Goal: Information Seeking & Learning: Compare options

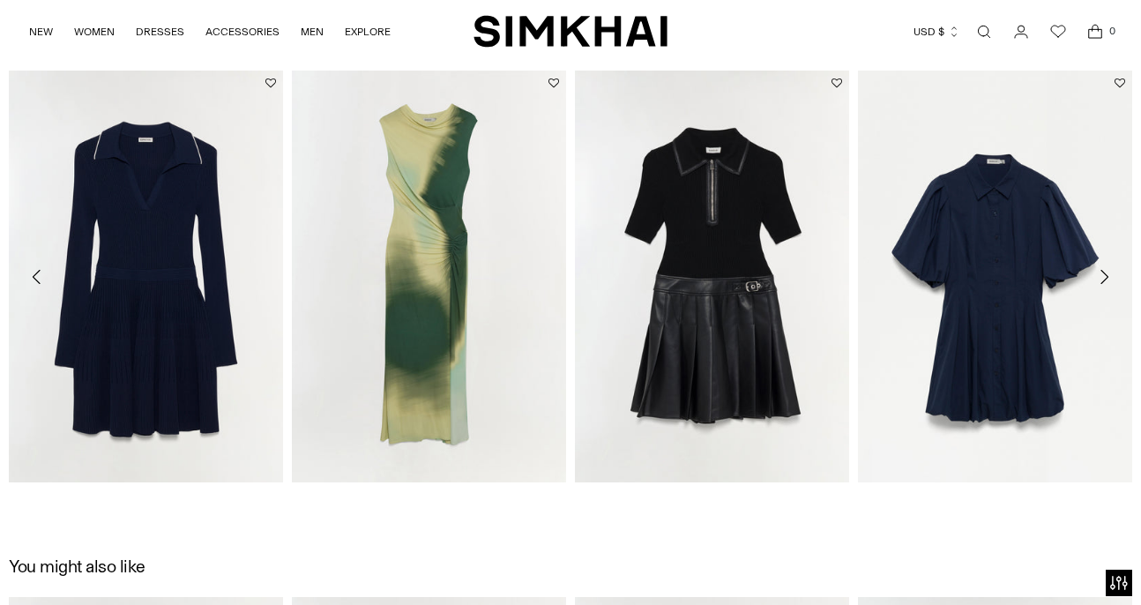
scroll to position [1617, 0]
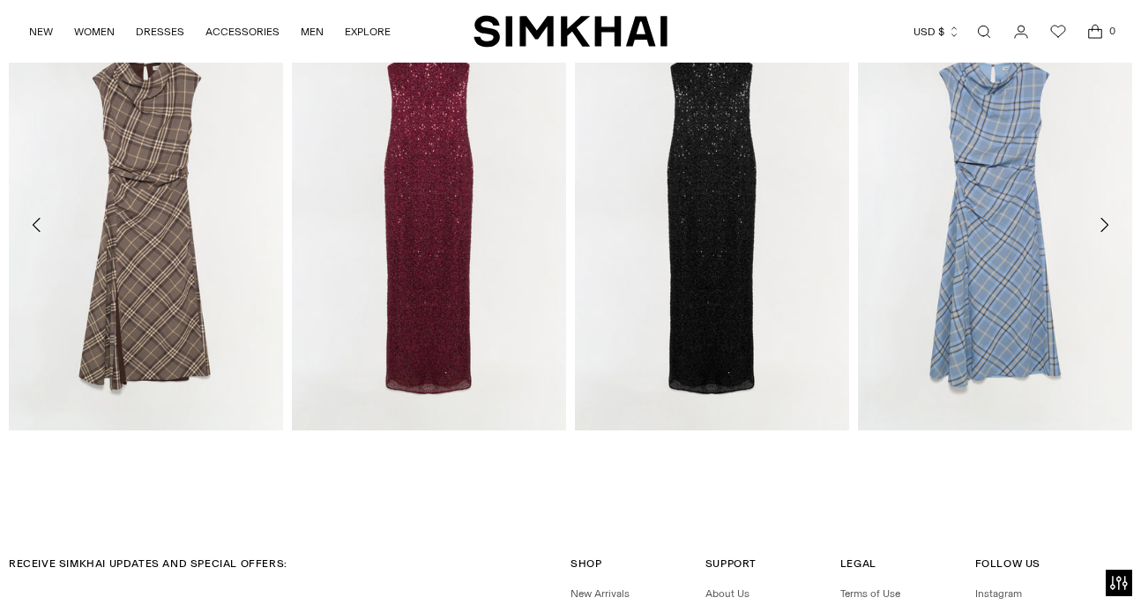
click at [1112, 225] on icon "Move to next carousel slide" at bounding box center [1103, 224] width 21 height 21
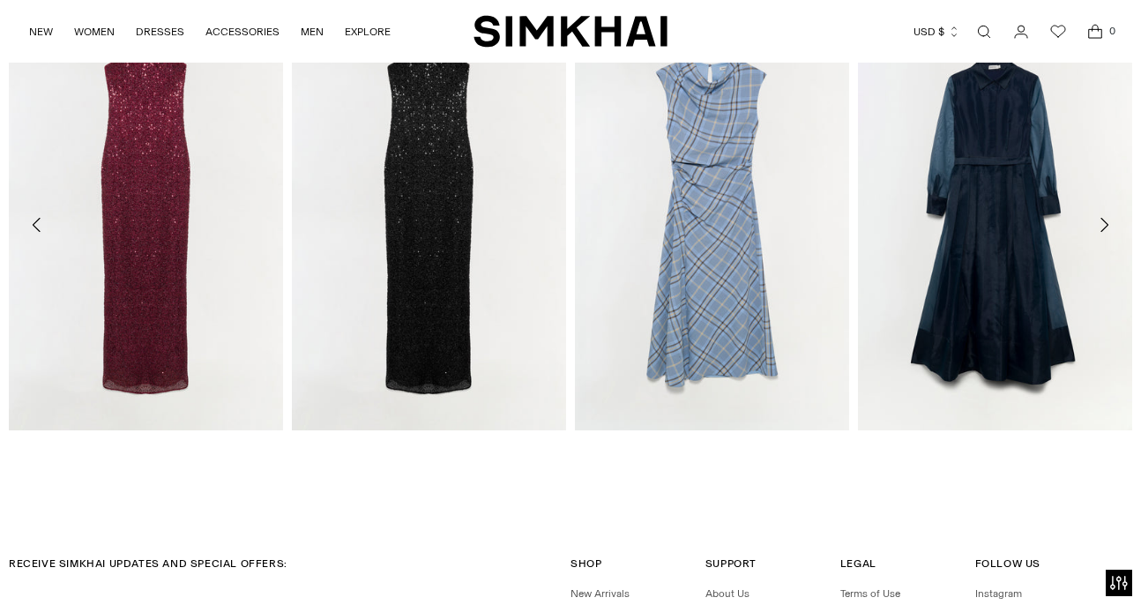
click at [1112, 225] on icon "Move to next carousel slide" at bounding box center [1103, 224] width 21 height 21
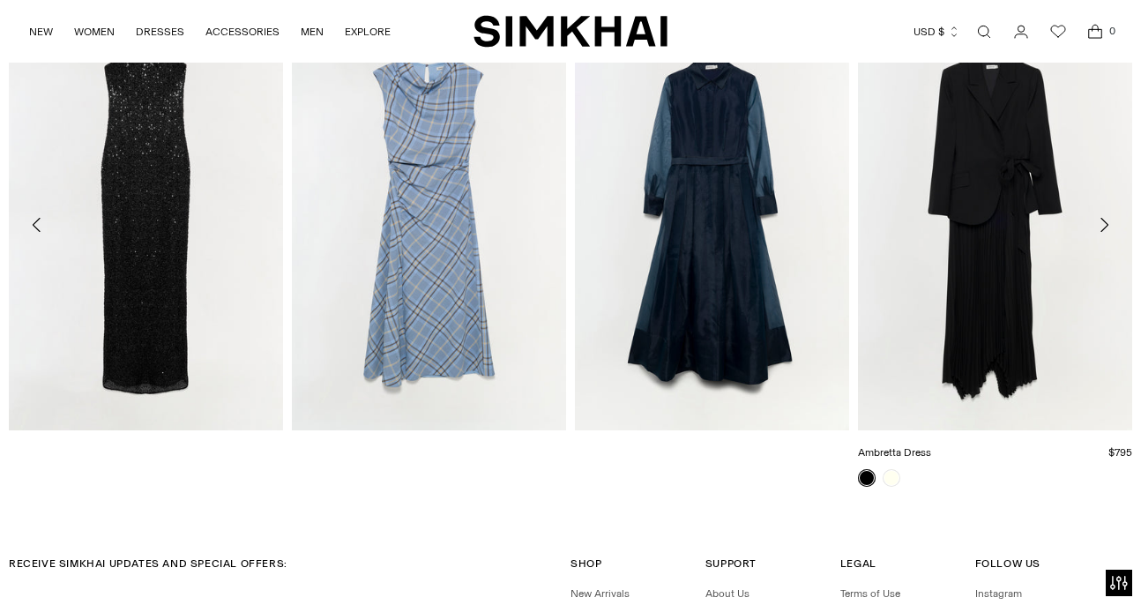
click at [931, 446] on link "Ambretta Dress" at bounding box center [894, 452] width 73 height 12
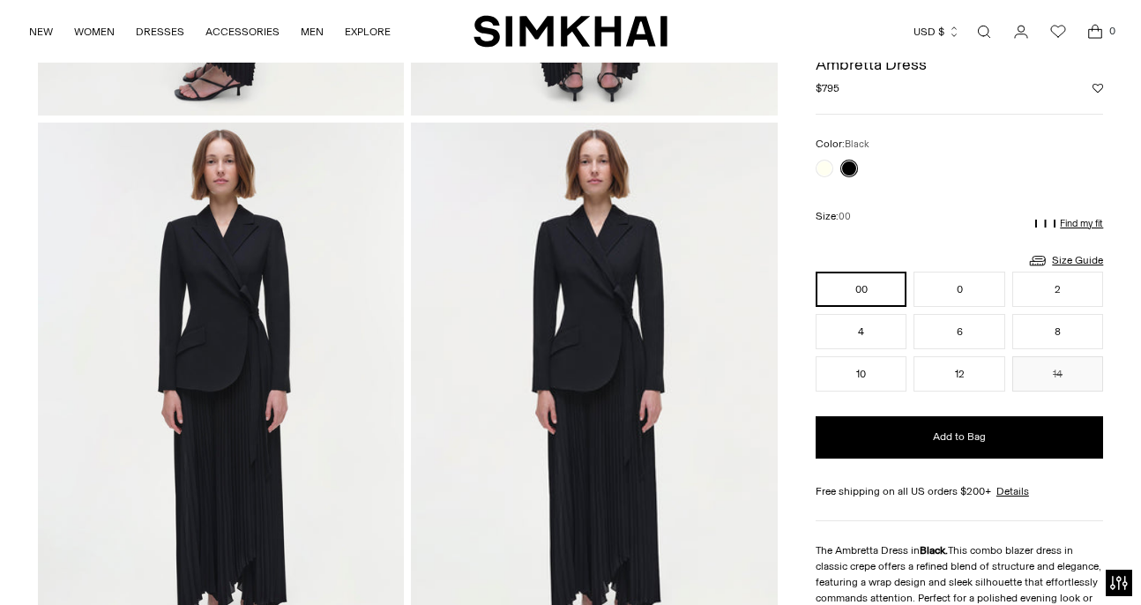
scroll to position [1115, 0]
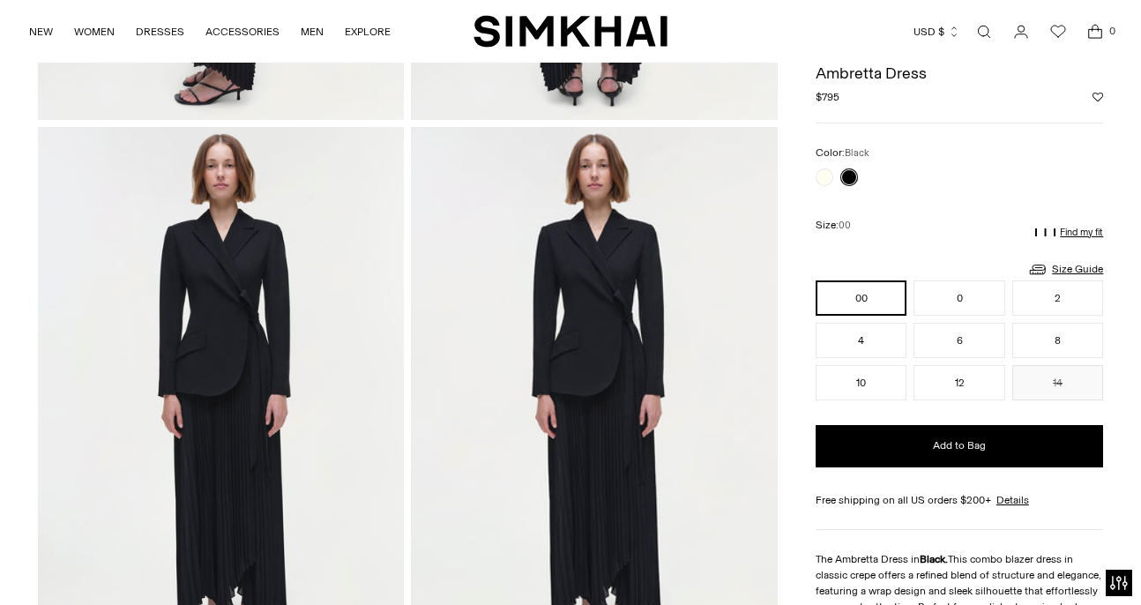
click at [753, 424] on img at bounding box center [594, 402] width 367 height 550
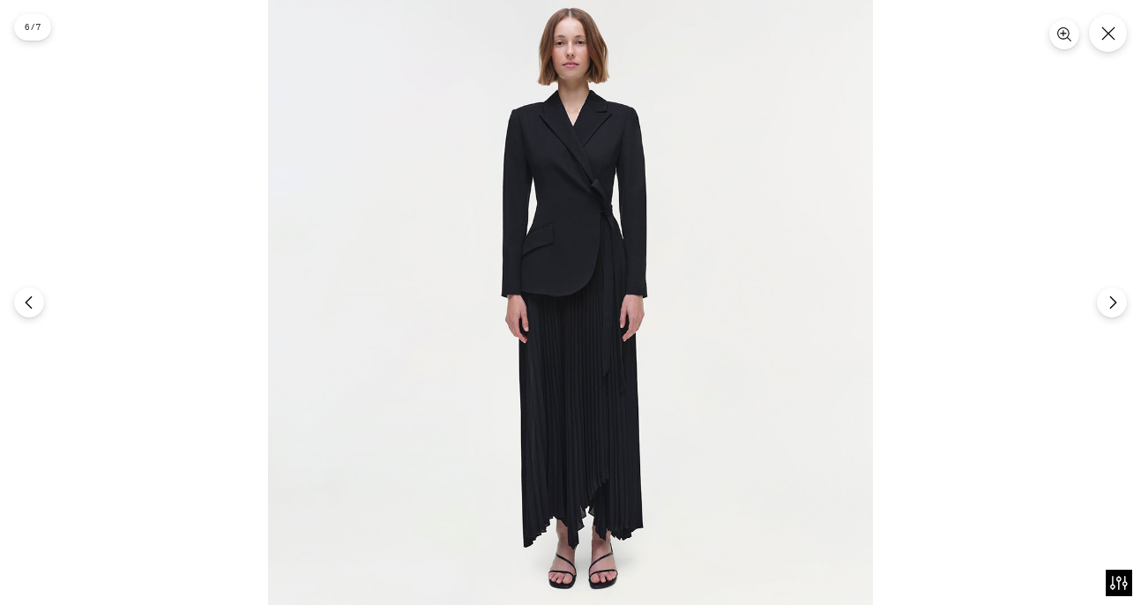
click at [615, 265] on img at bounding box center [570, 302] width 605 height 605
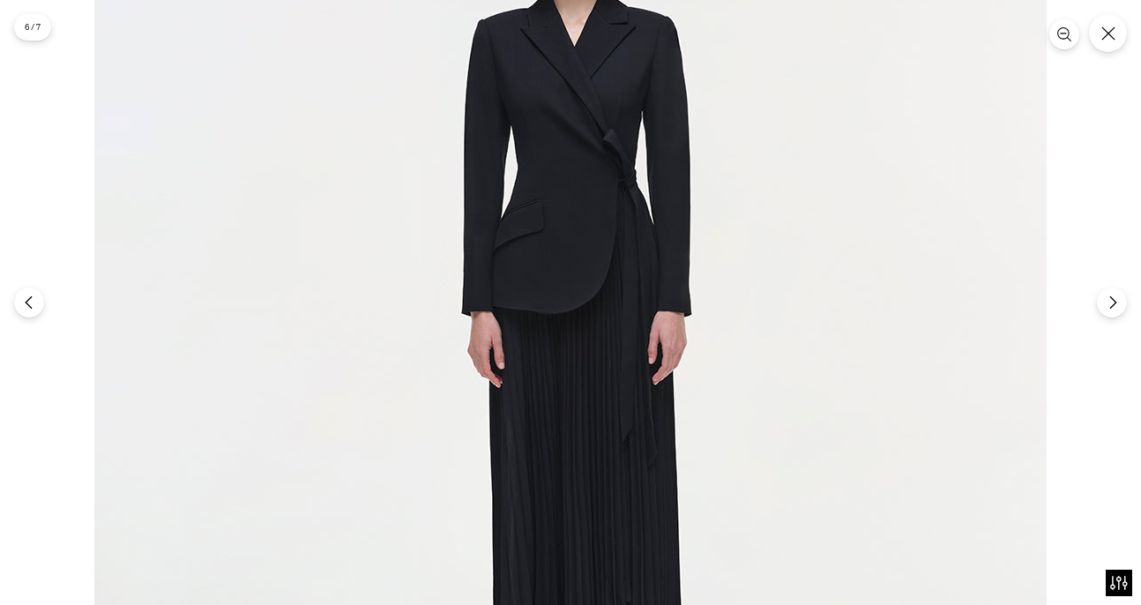
click at [615, 265] on img at bounding box center [570, 324] width 952 height 952
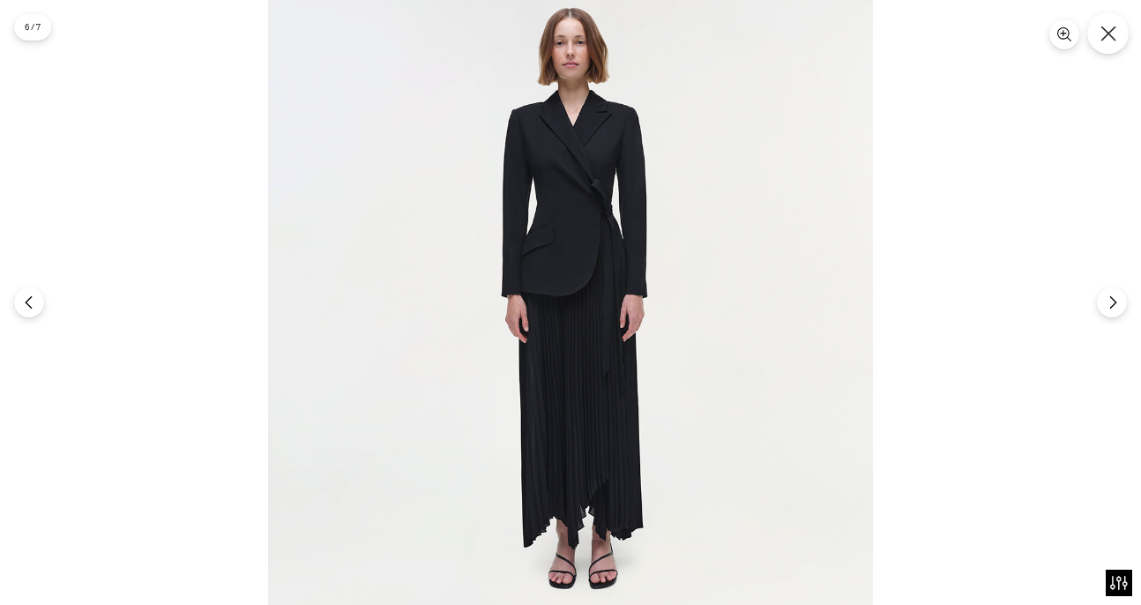
click at [1098, 28] on button "Close" at bounding box center [1107, 32] width 41 height 41
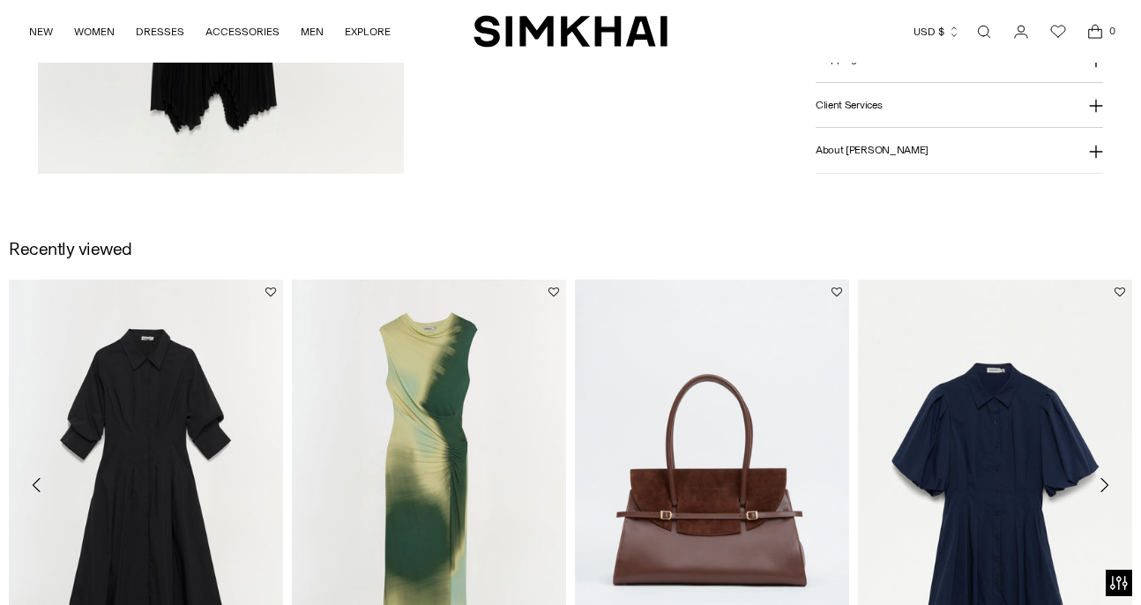
scroll to position [2196, 0]
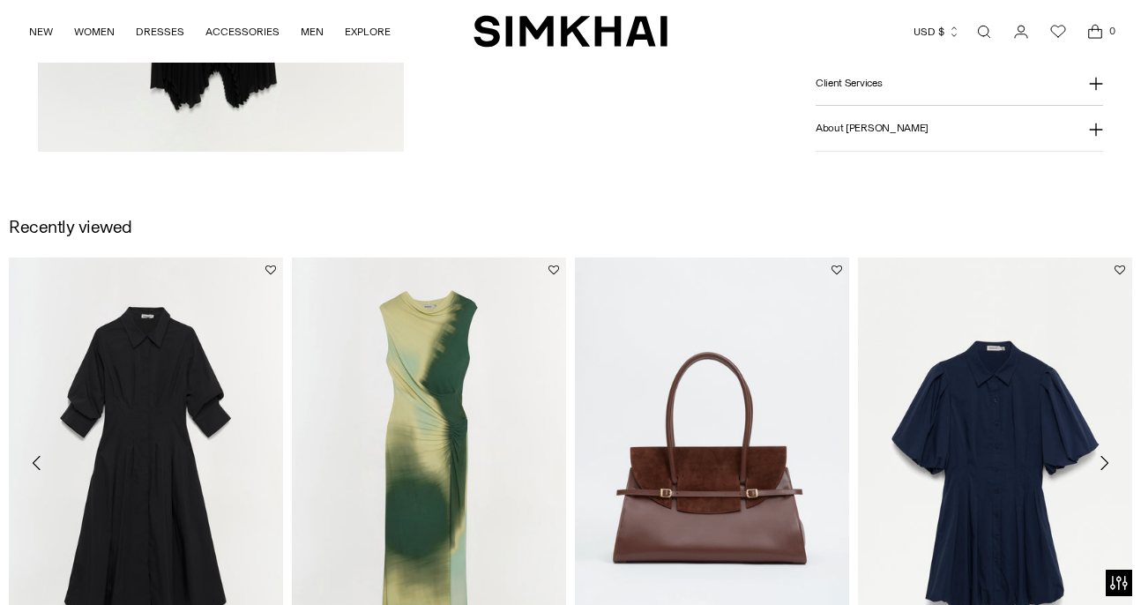
click at [1100, 459] on icon "Move to next carousel slide" at bounding box center [1103, 462] width 21 height 21
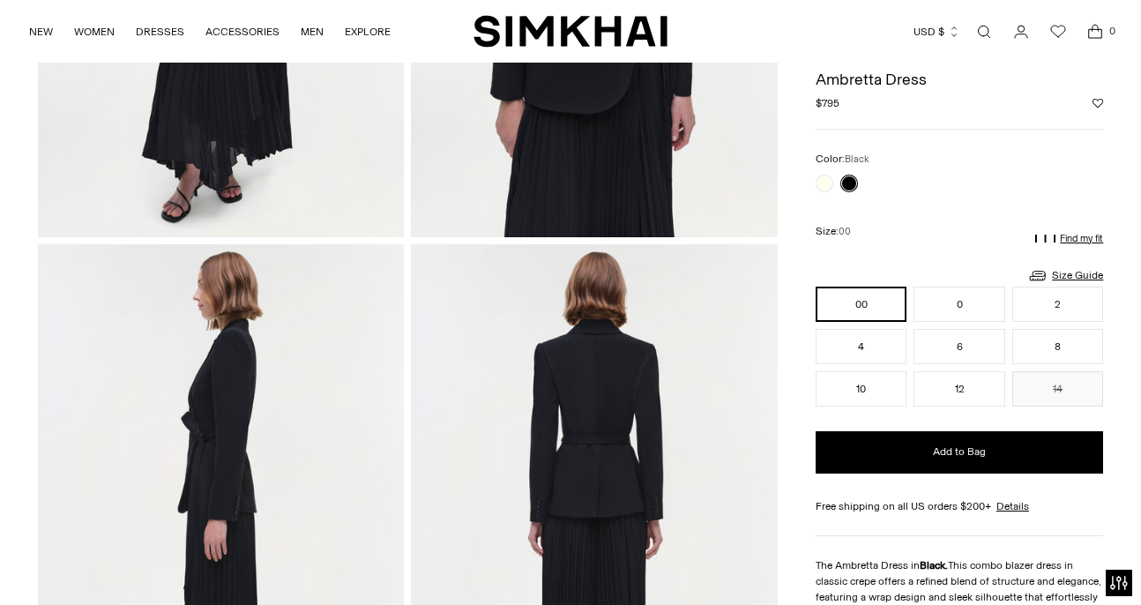
scroll to position [25, 0]
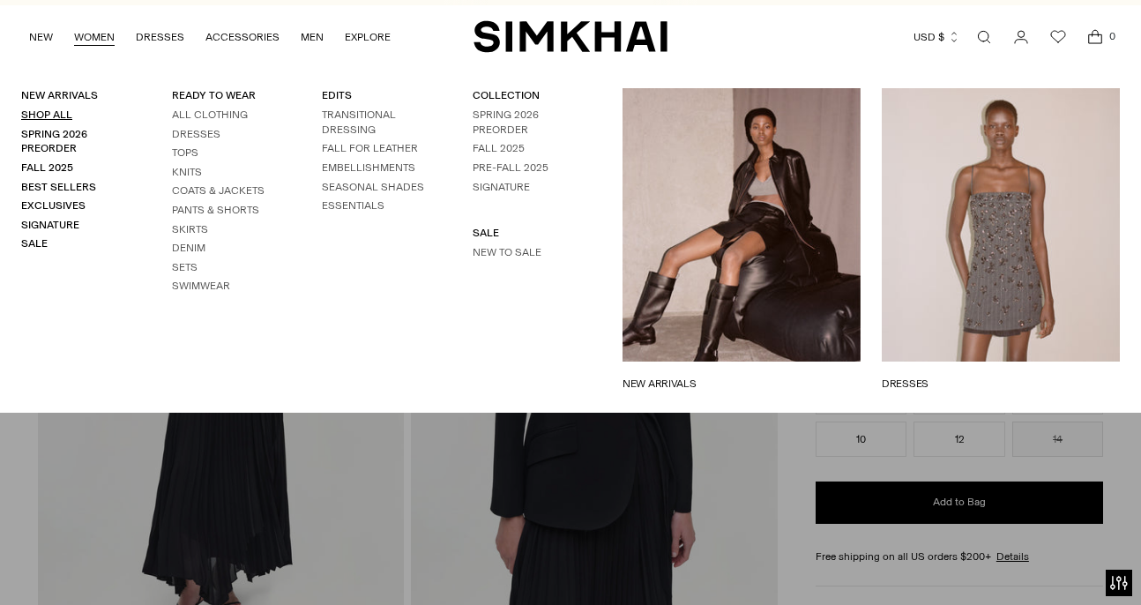
click at [45, 116] on link "Shop All" at bounding box center [46, 114] width 51 height 12
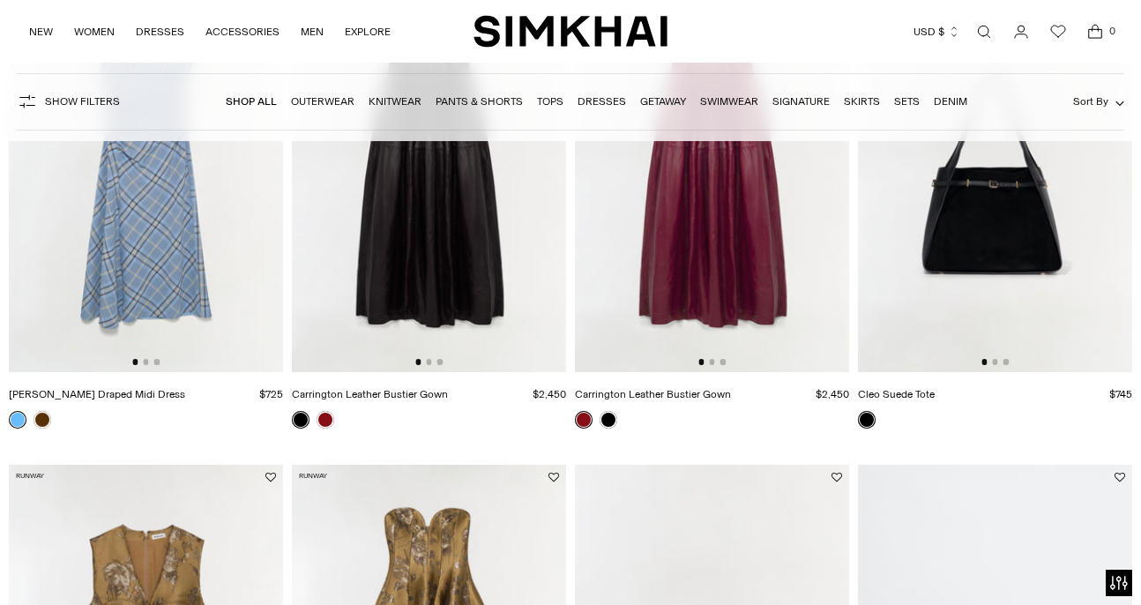
scroll to position [2101, 0]
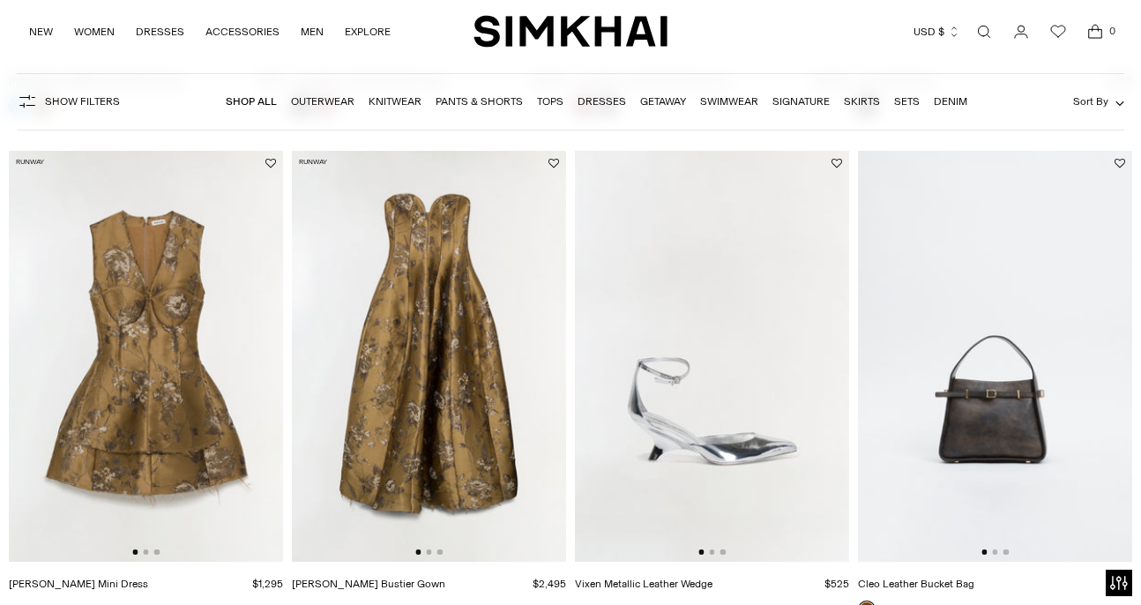
click at [407, 437] on img at bounding box center [429, 357] width 274 height 412
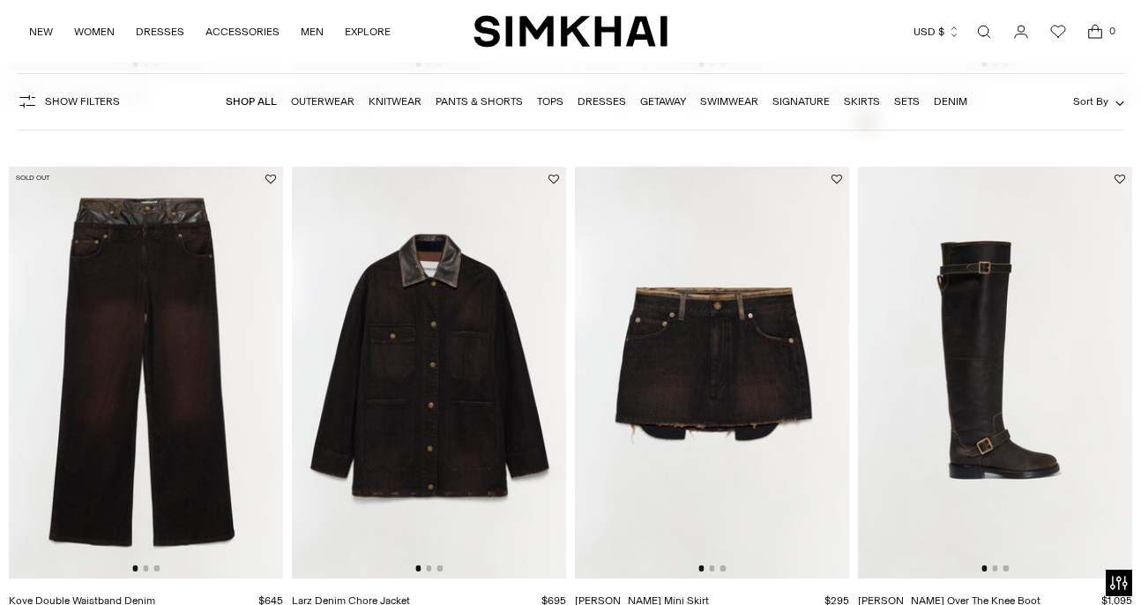
scroll to position [3229, 0]
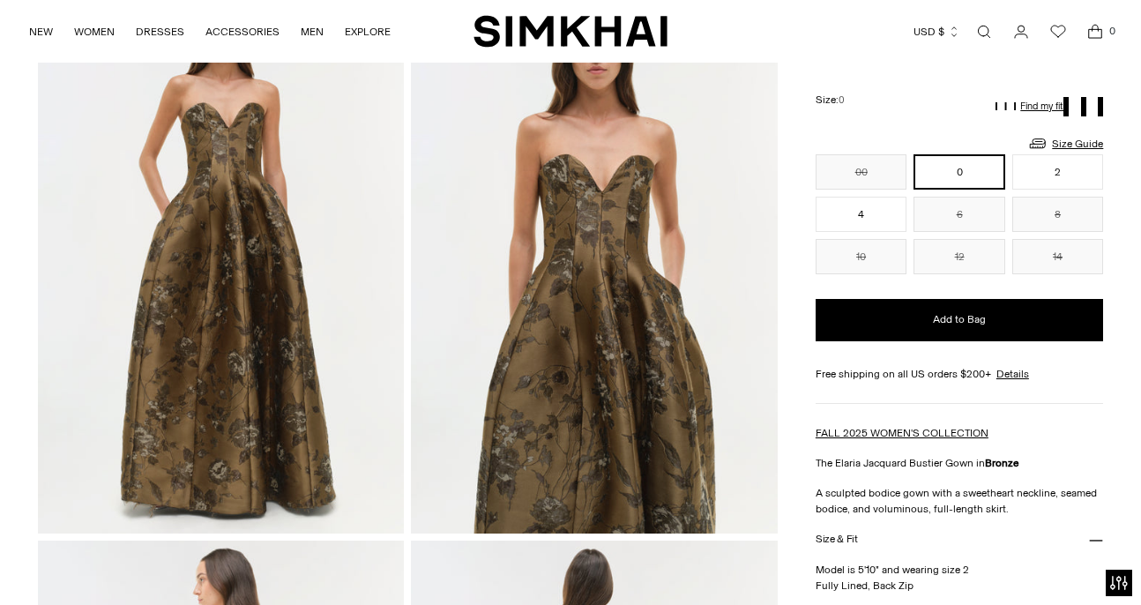
scroll to position [144, 0]
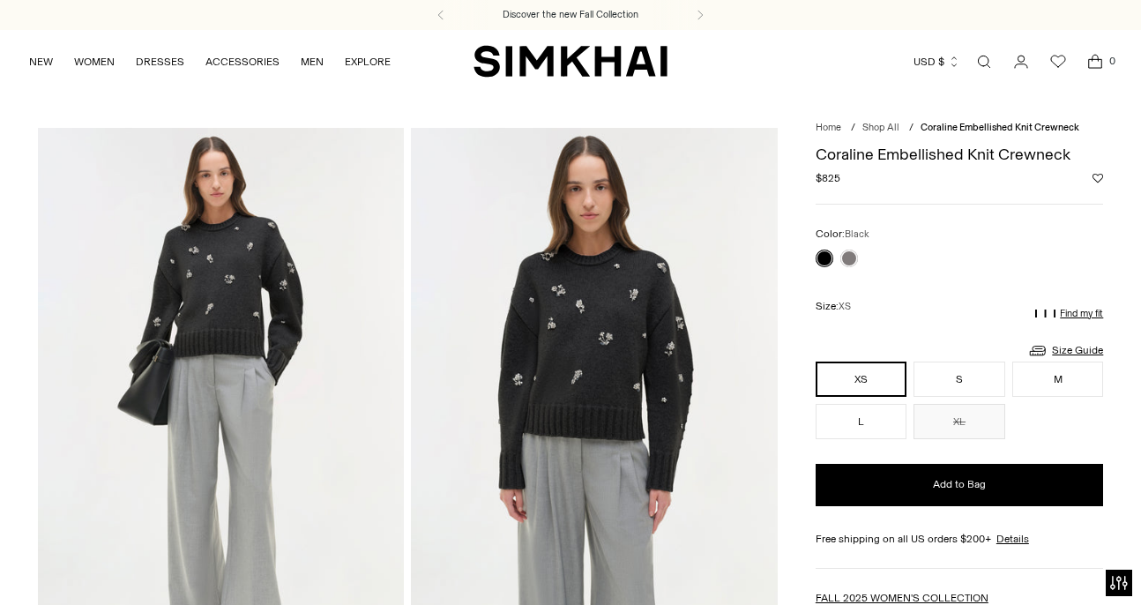
scroll to position [52, 0]
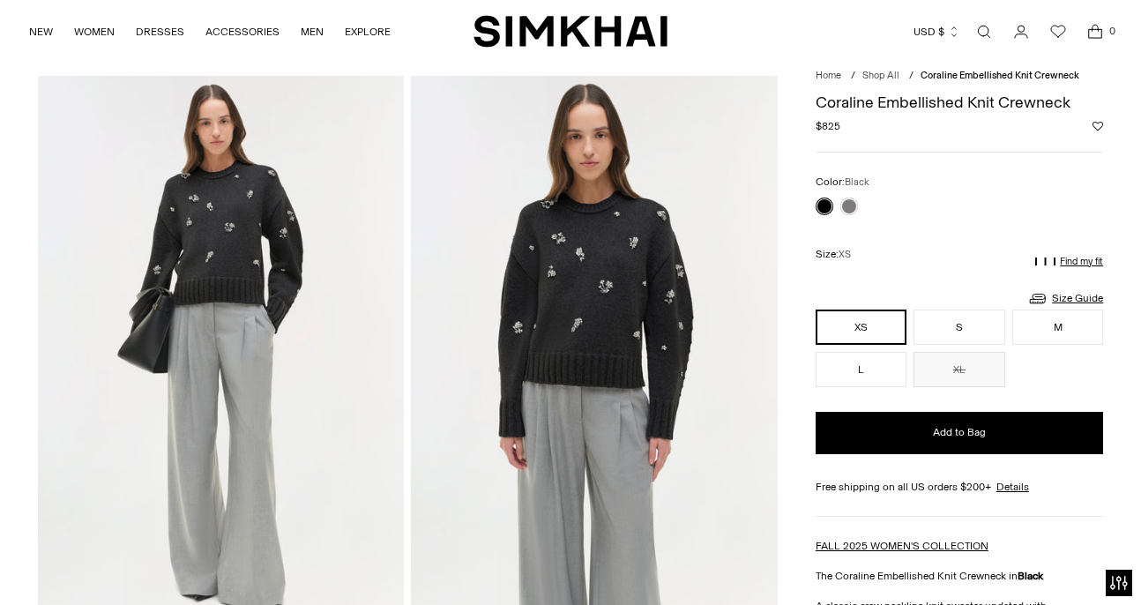
click at [642, 294] on img at bounding box center [594, 351] width 367 height 550
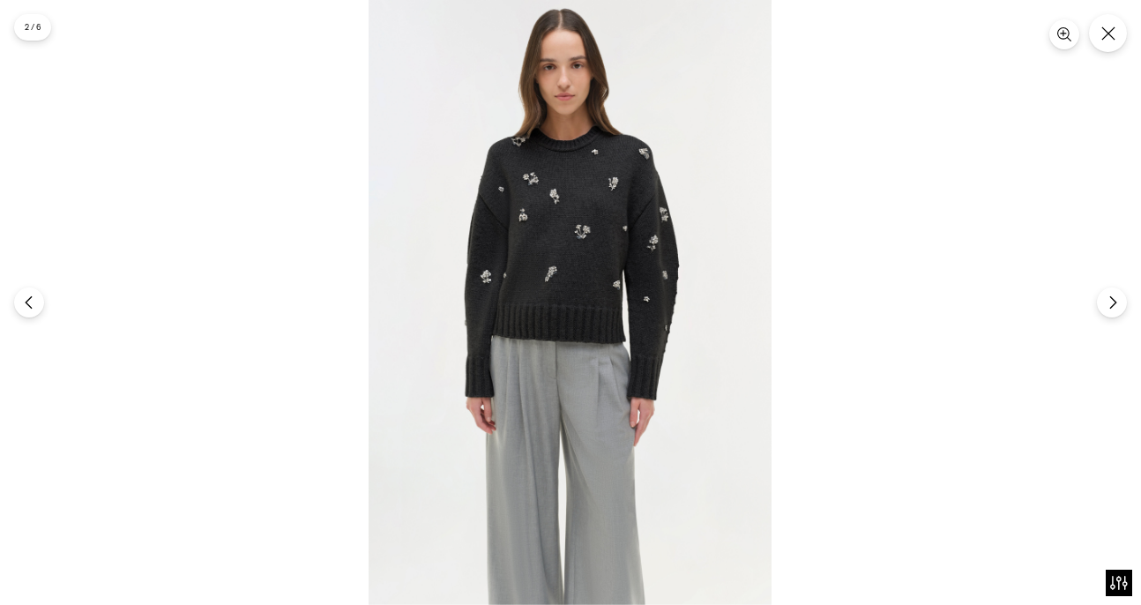
click at [545, 238] on img at bounding box center [569, 302] width 403 height 605
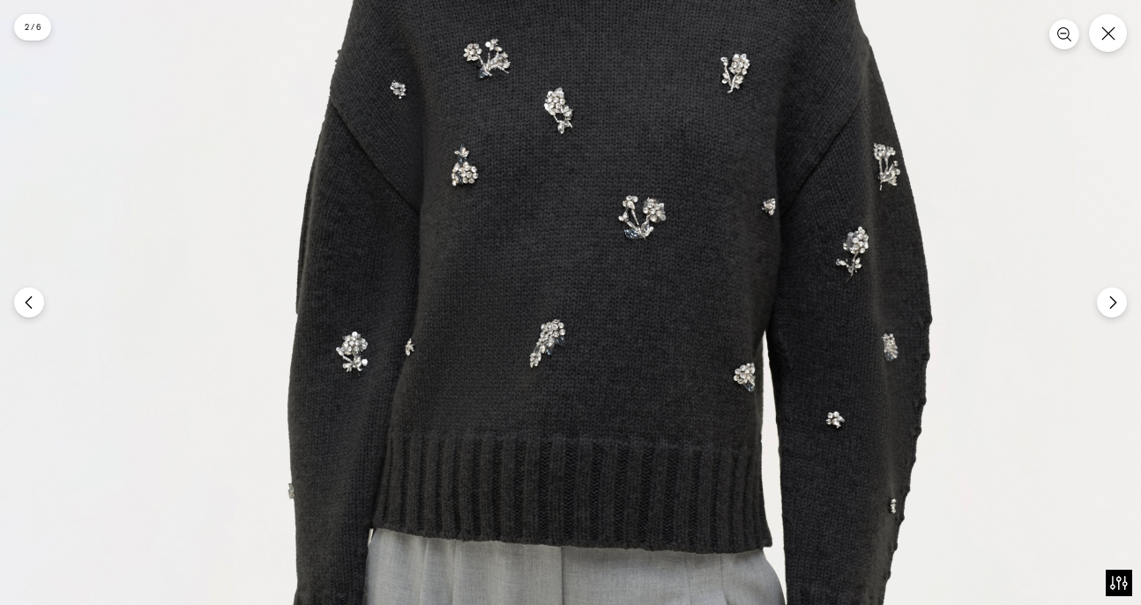
click at [545, 238] on img at bounding box center [604, 429] width 1209 height 1814
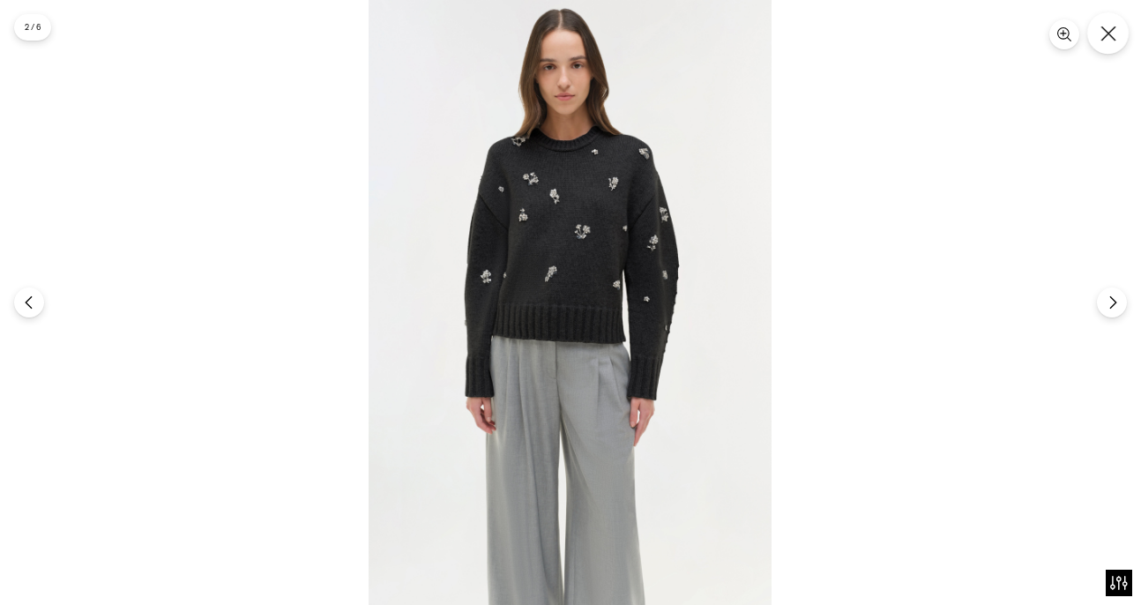
click at [1100, 30] on icon "Close" at bounding box center [1108, 34] width 16 height 16
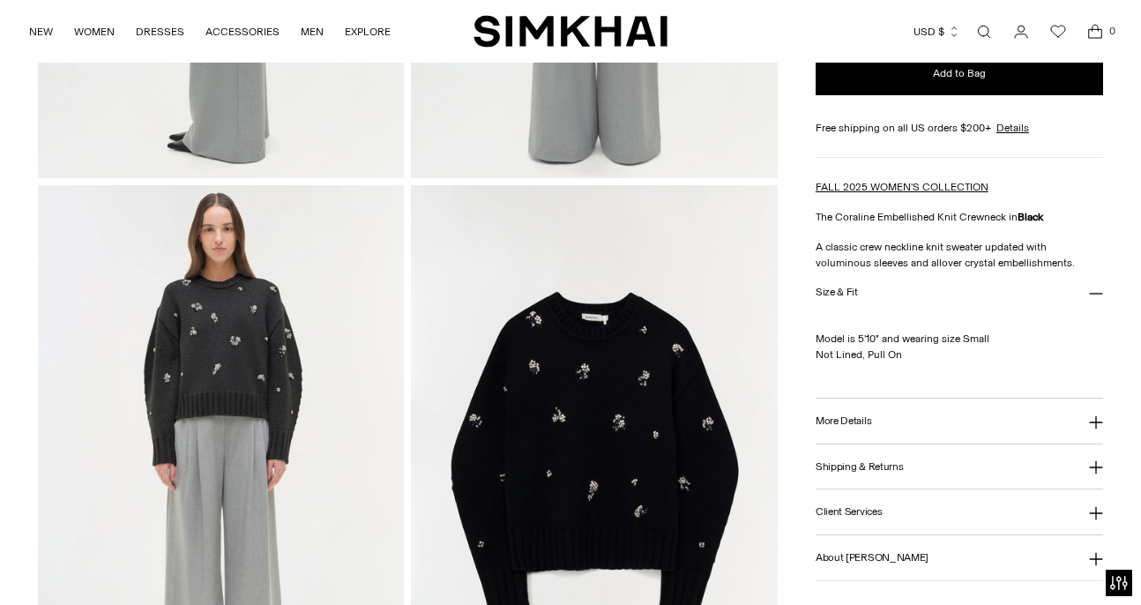
scroll to position [722, 0]
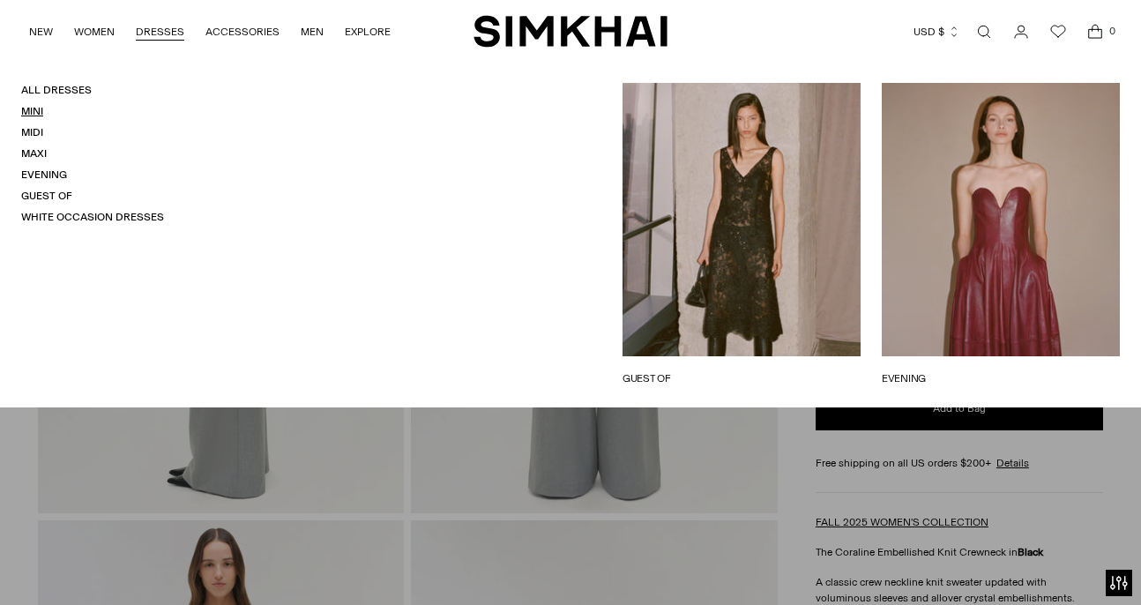
click at [36, 112] on link "Mini" at bounding box center [32, 111] width 22 height 12
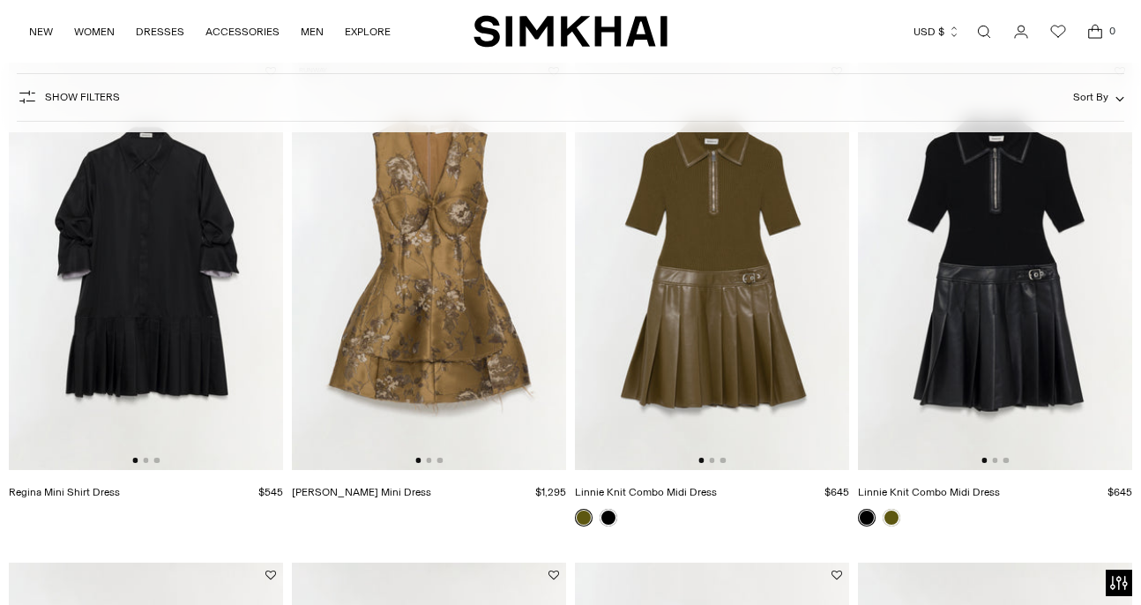
scroll to position [1189, 0]
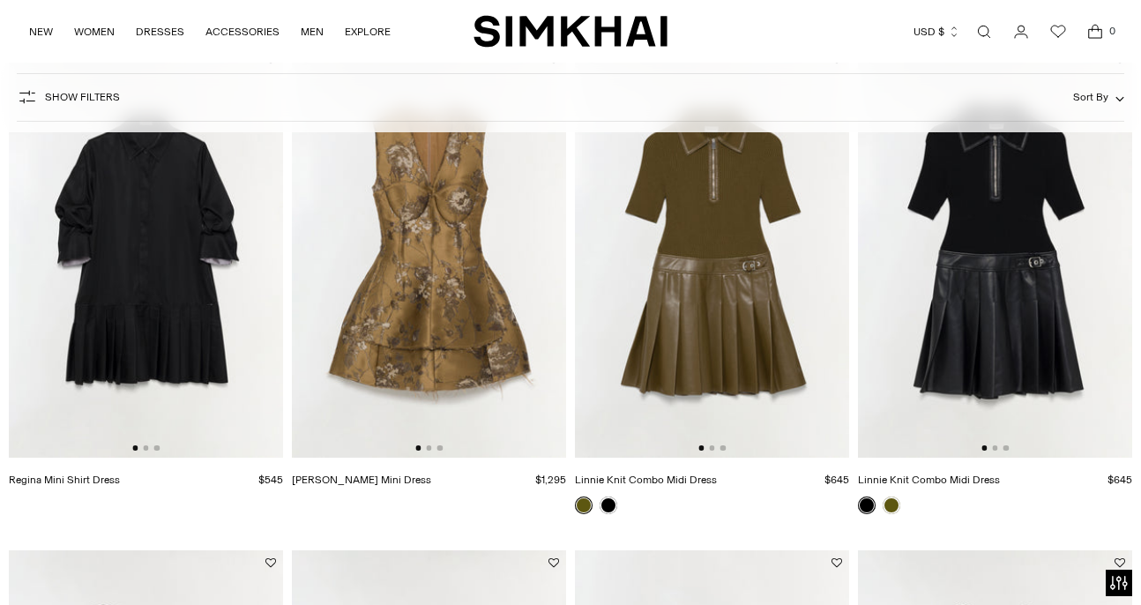
click at [163, 367] on img at bounding box center [146, 253] width 274 height 412
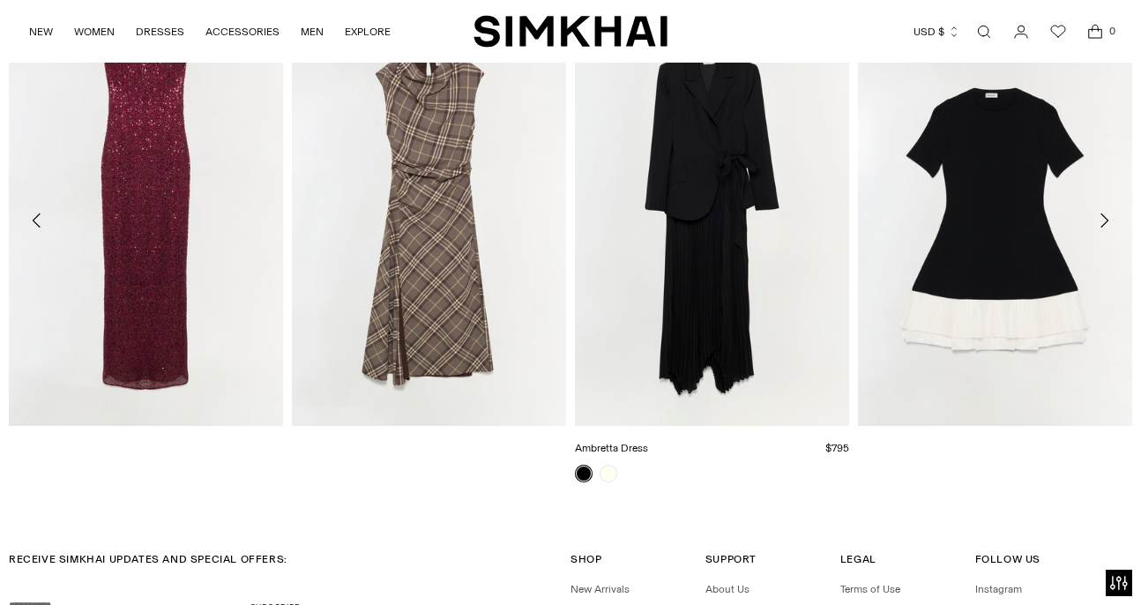
scroll to position [1929, 0]
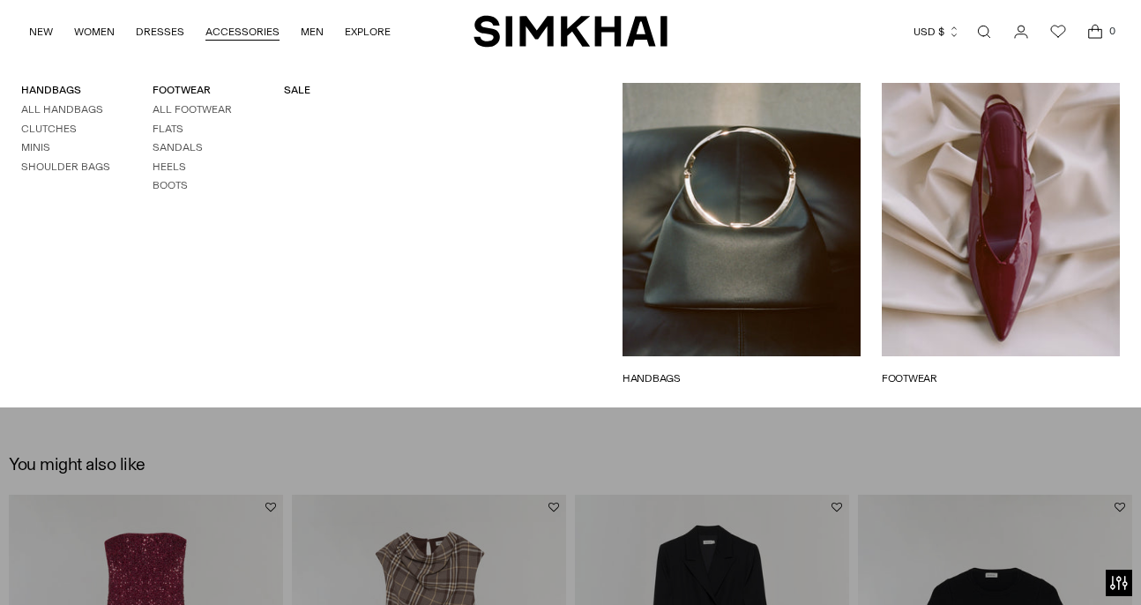
click at [247, 35] on link "ACCESSORIES" at bounding box center [242, 31] width 74 height 39
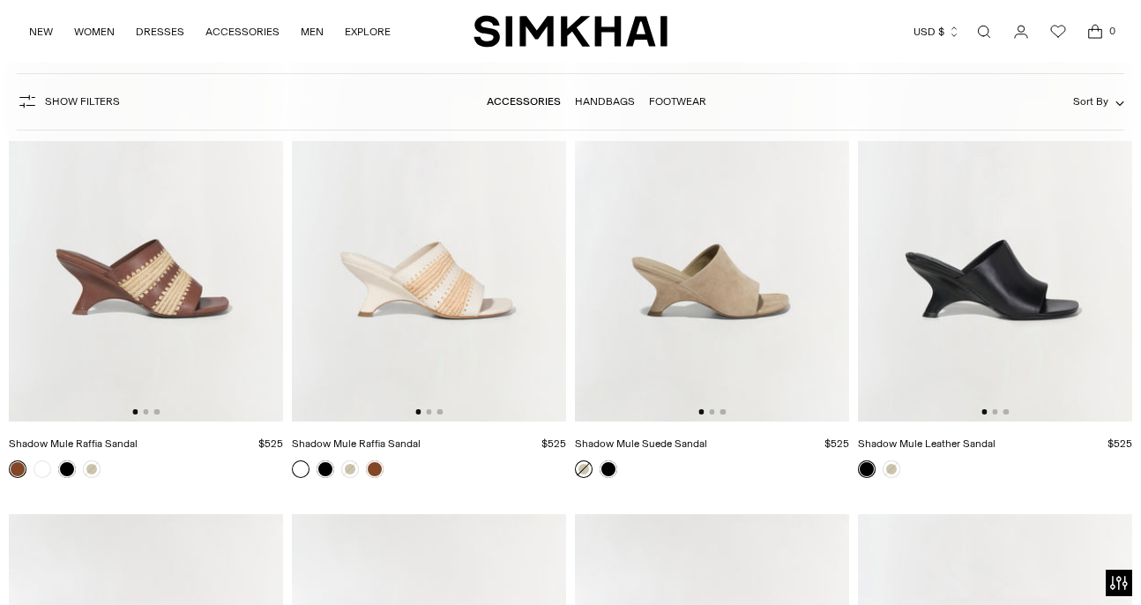
scroll to position [6692, 0]
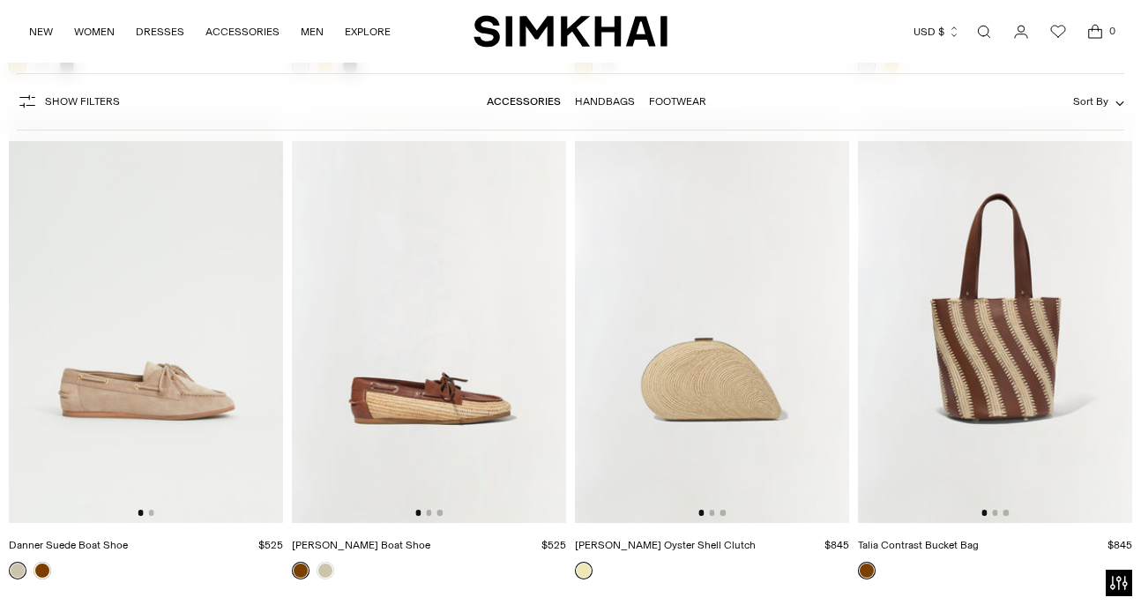
click at [690, 271] on img at bounding box center [712, 317] width 274 height 412
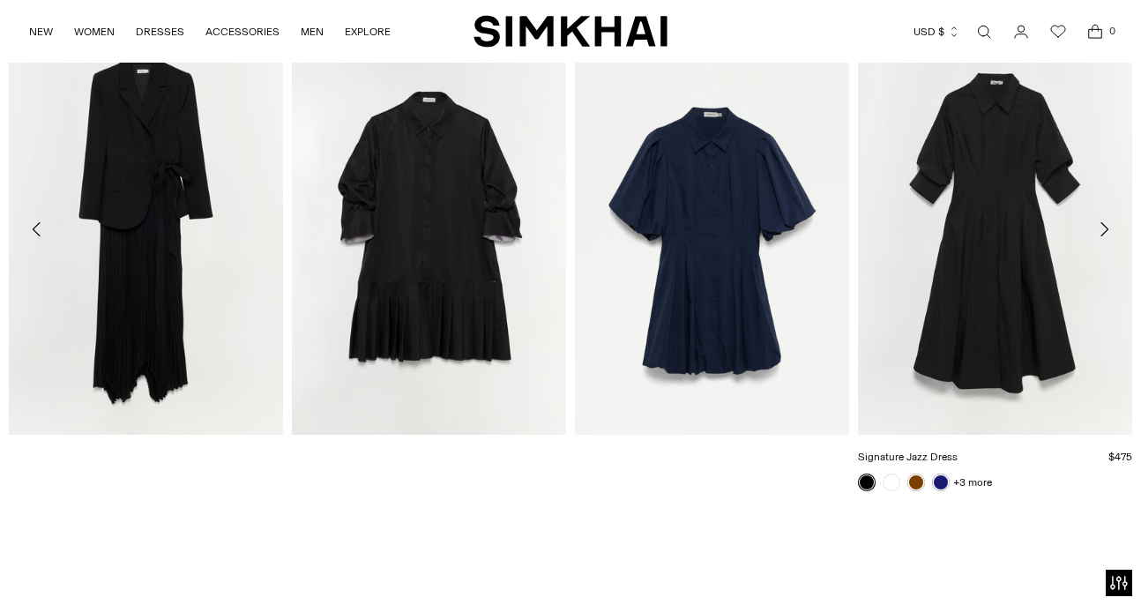
scroll to position [1371, 0]
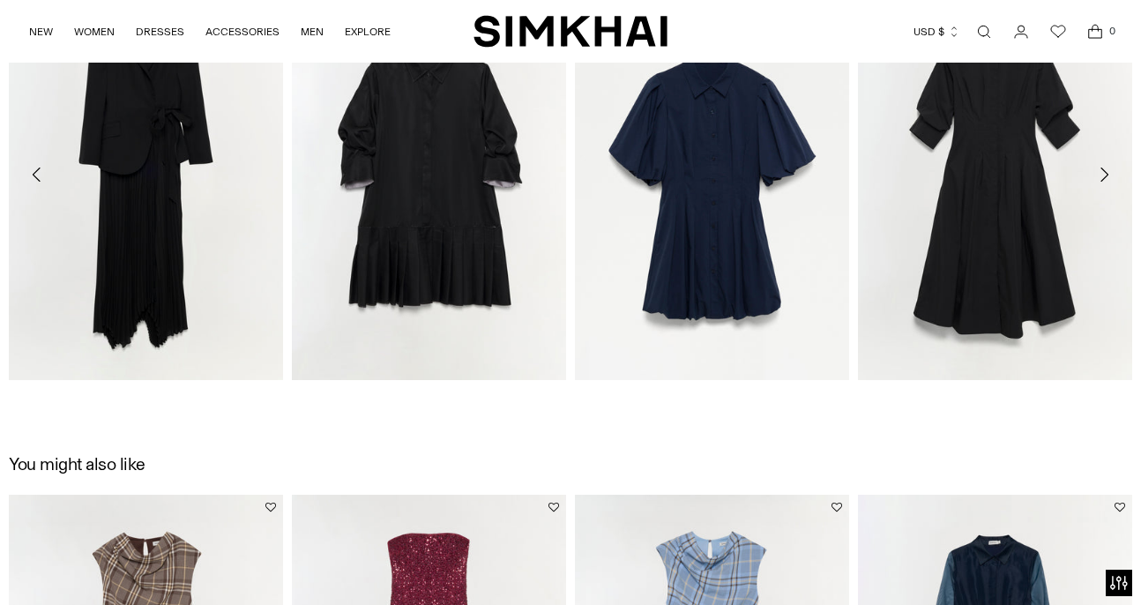
click at [1102, 173] on icon "Move to next carousel slide" at bounding box center [1103, 174] width 21 height 21
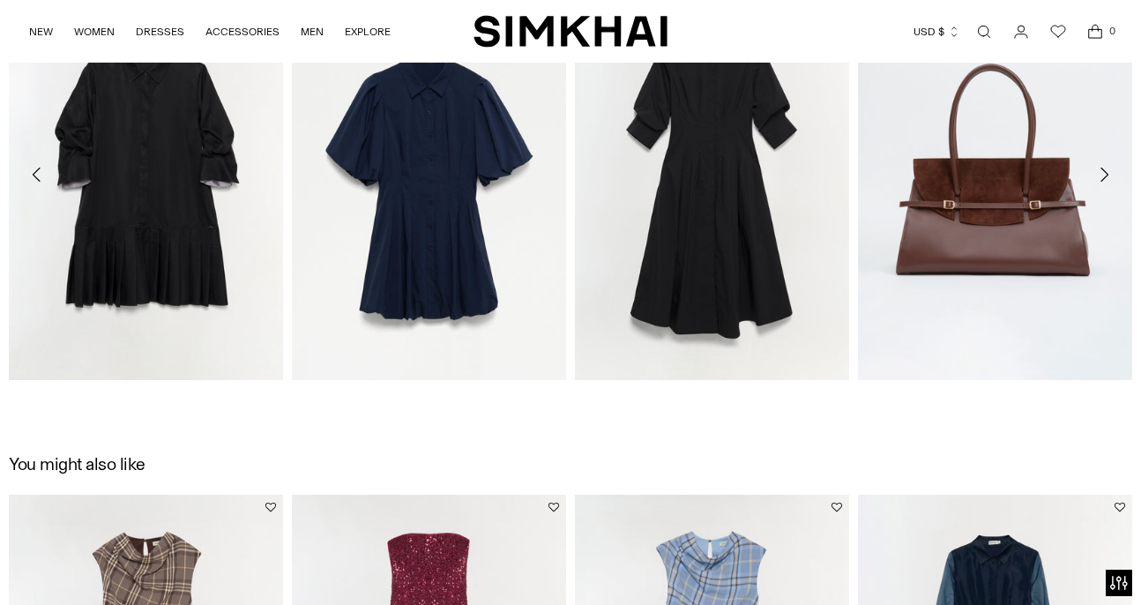
click at [1103, 172] on icon "Move to next carousel slide" at bounding box center [1103, 174] width 21 height 21
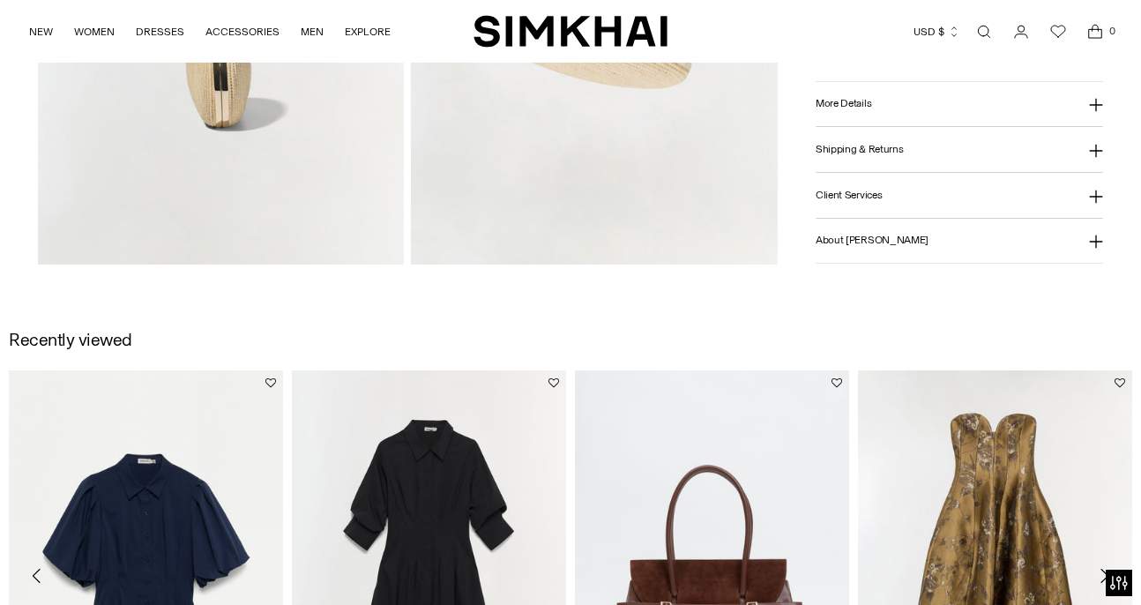
scroll to position [215, 0]
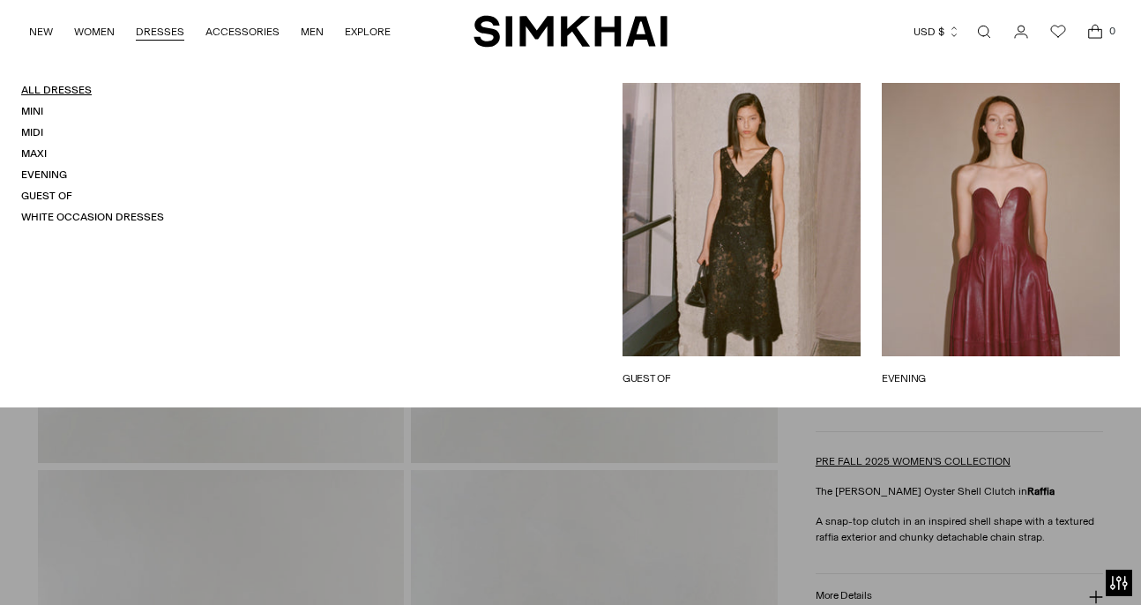
click at [63, 94] on link "All Dresses" at bounding box center [56, 90] width 71 height 12
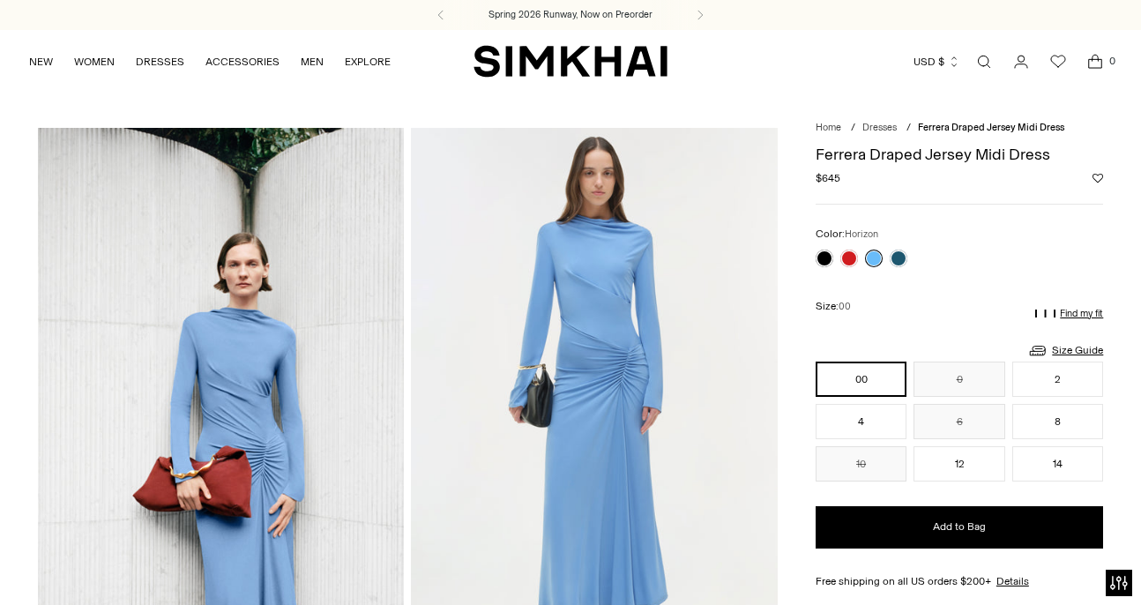
scroll to position [32, 0]
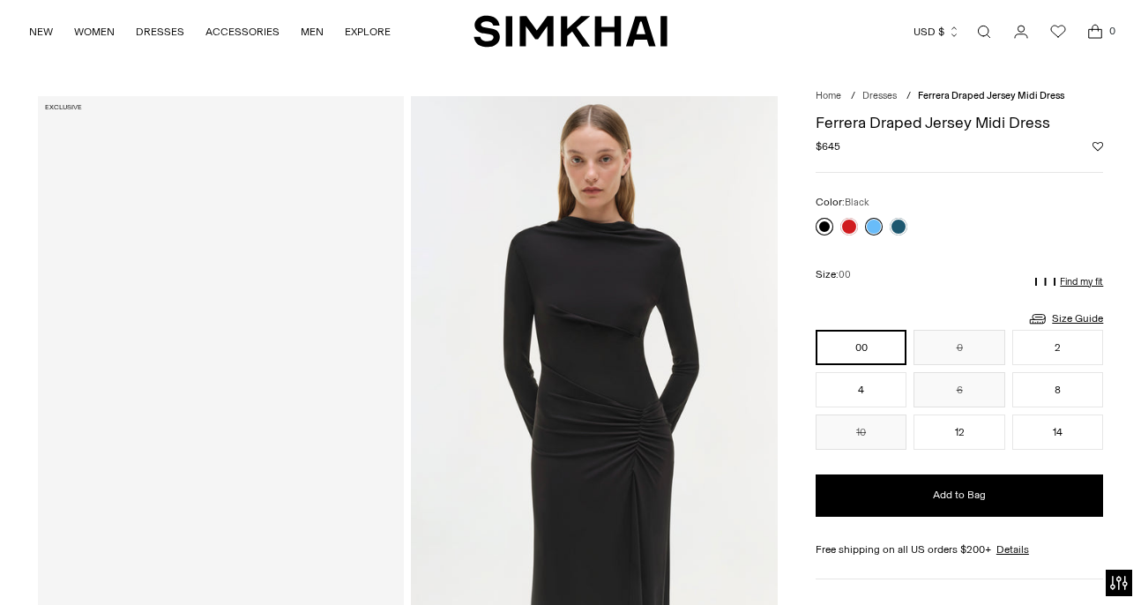
click at [823, 230] on link at bounding box center [824, 227] width 18 height 18
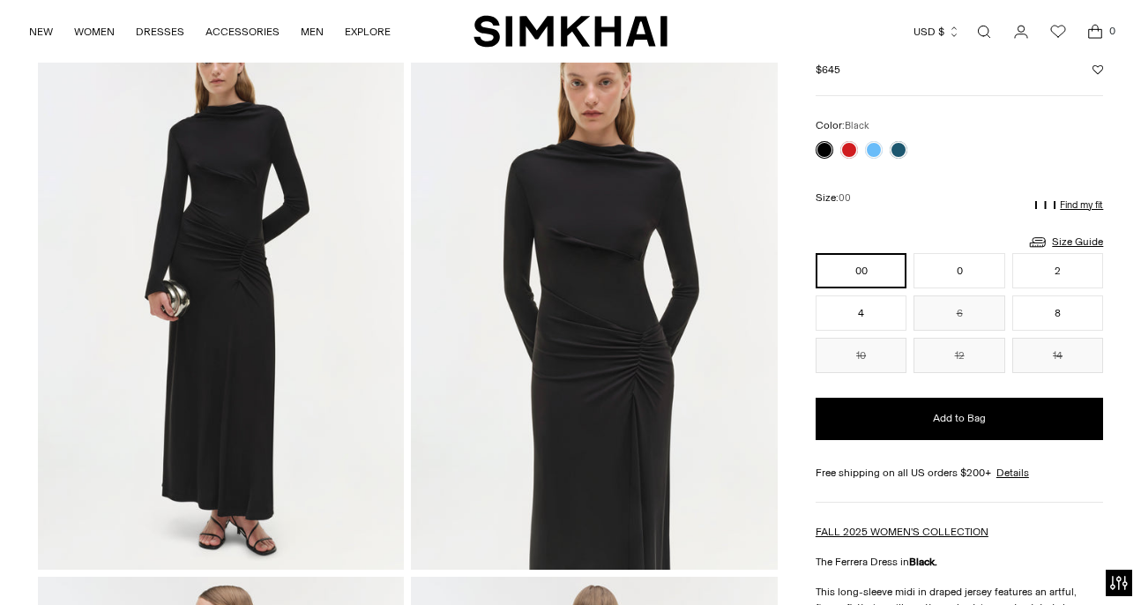
scroll to position [112, 0]
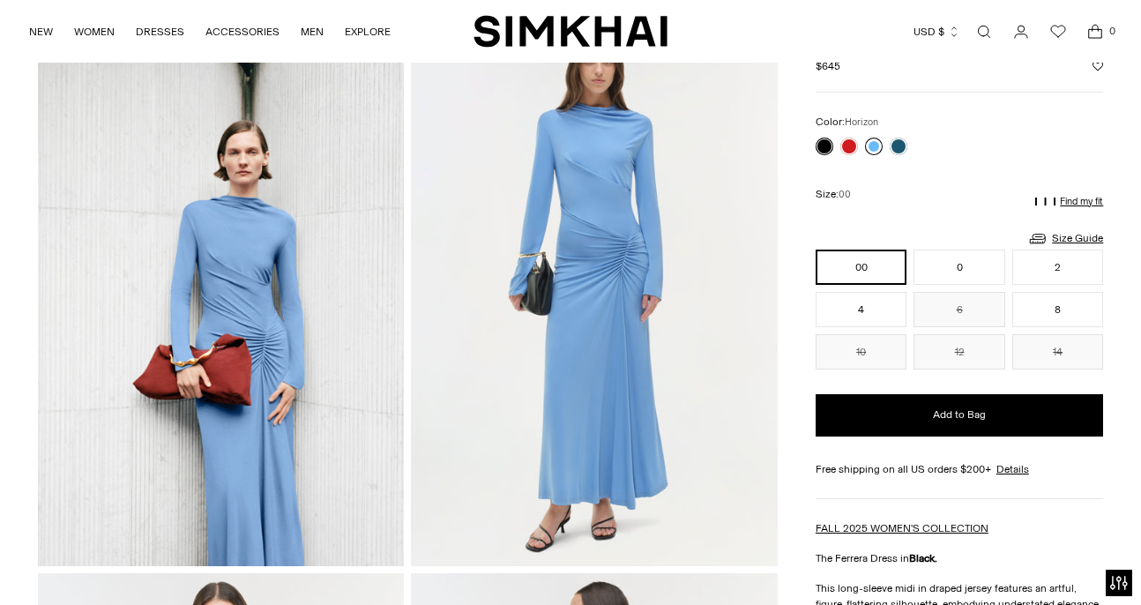
click at [877, 144] on link at bounding box center [874, 147] width 18 height 18
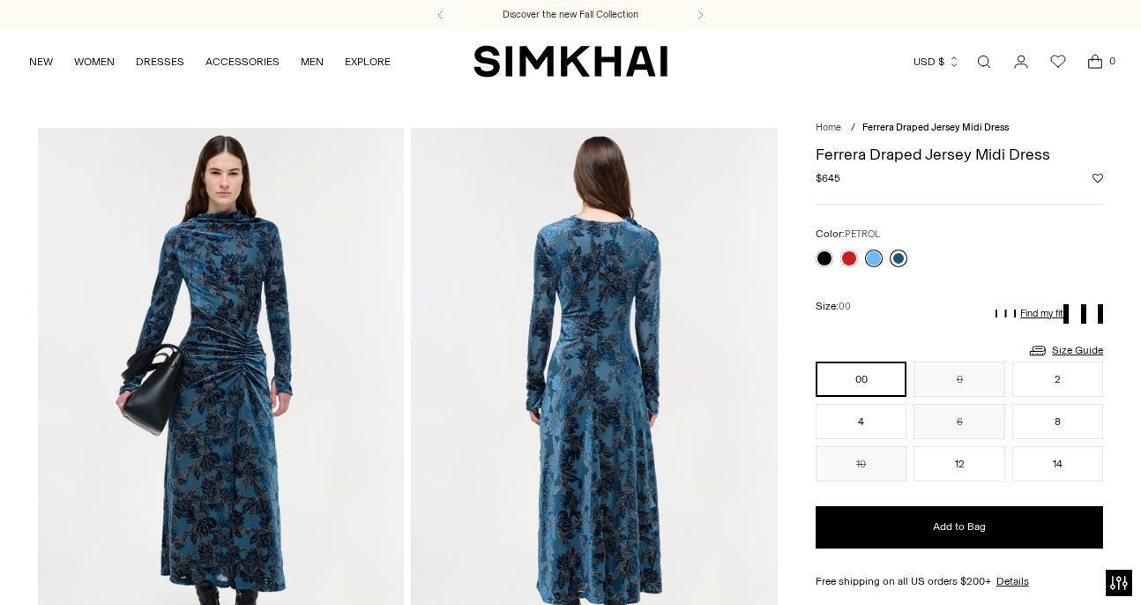
click at [898, 261] on link at bounding box center [898, 258] width 18 height 18
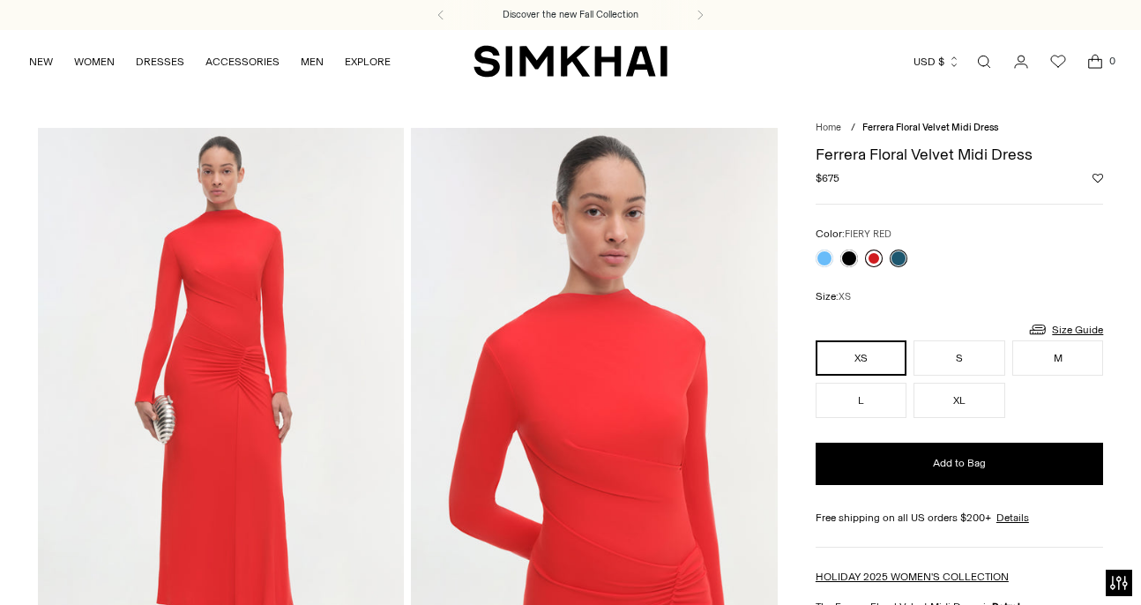
click at [869, 262] on link at bounding box center [874, 258] width 18 height 18
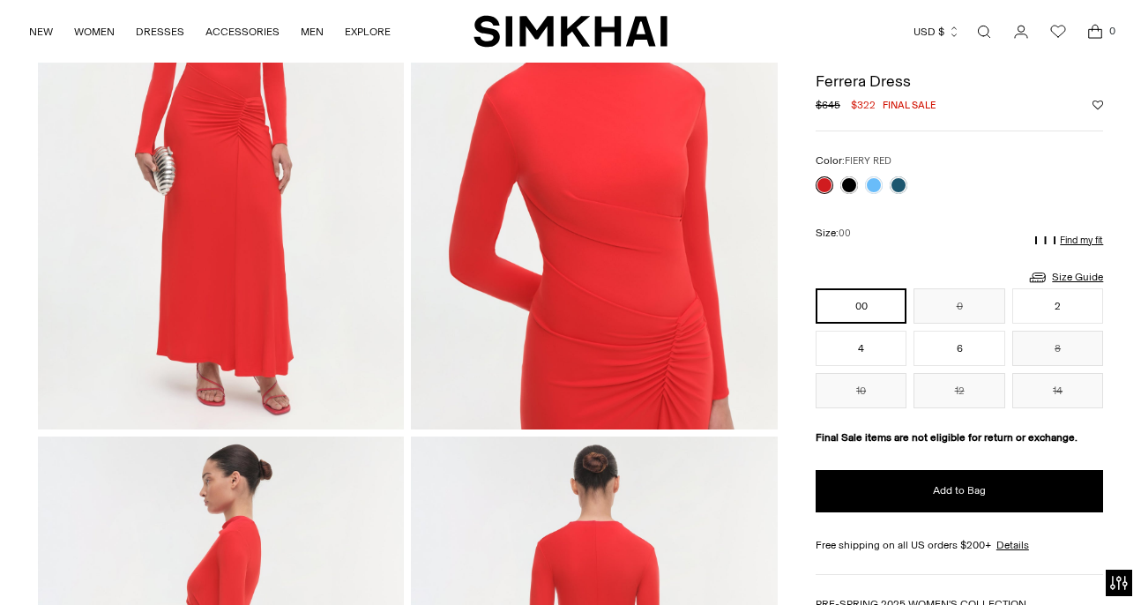
scroll to position [200, 0]
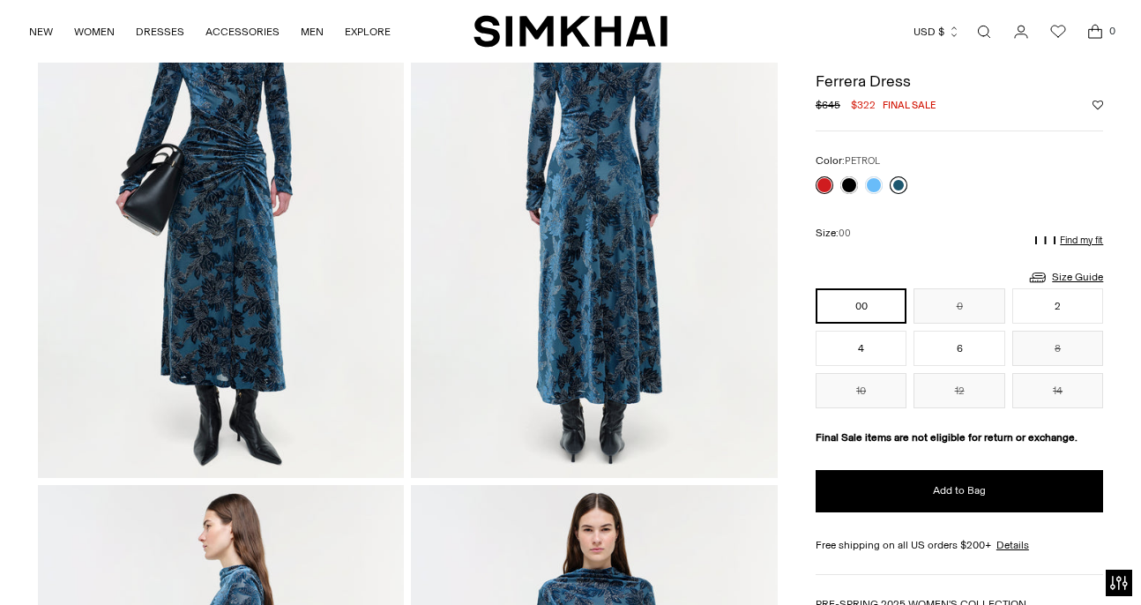
click at [903, 188] on link at bounding box center [898, 185] width 18 height 18
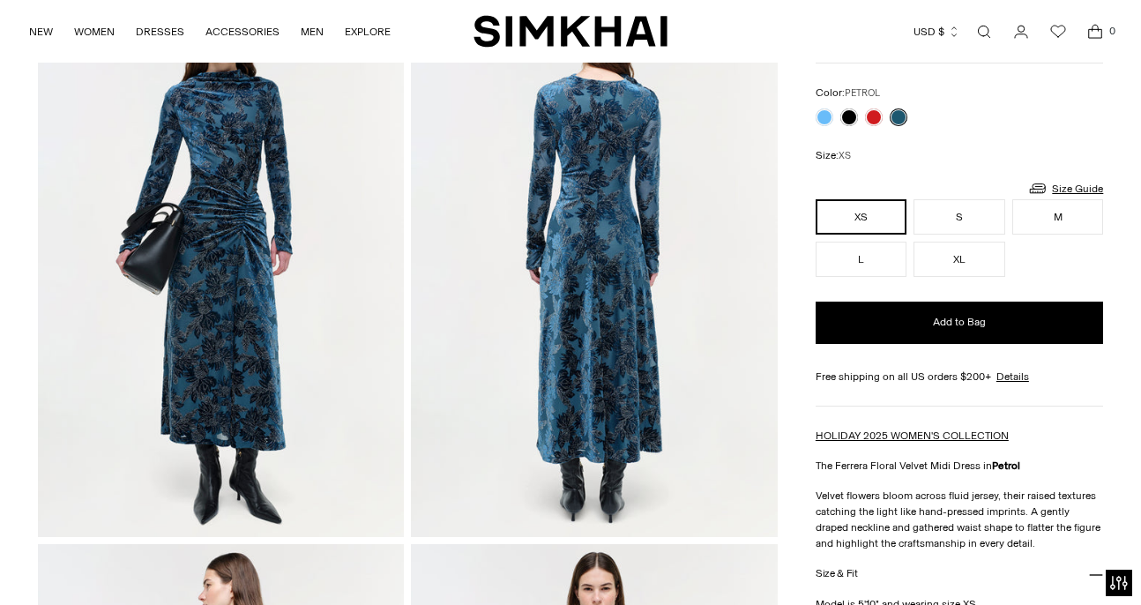
scroll to position [140, 0]
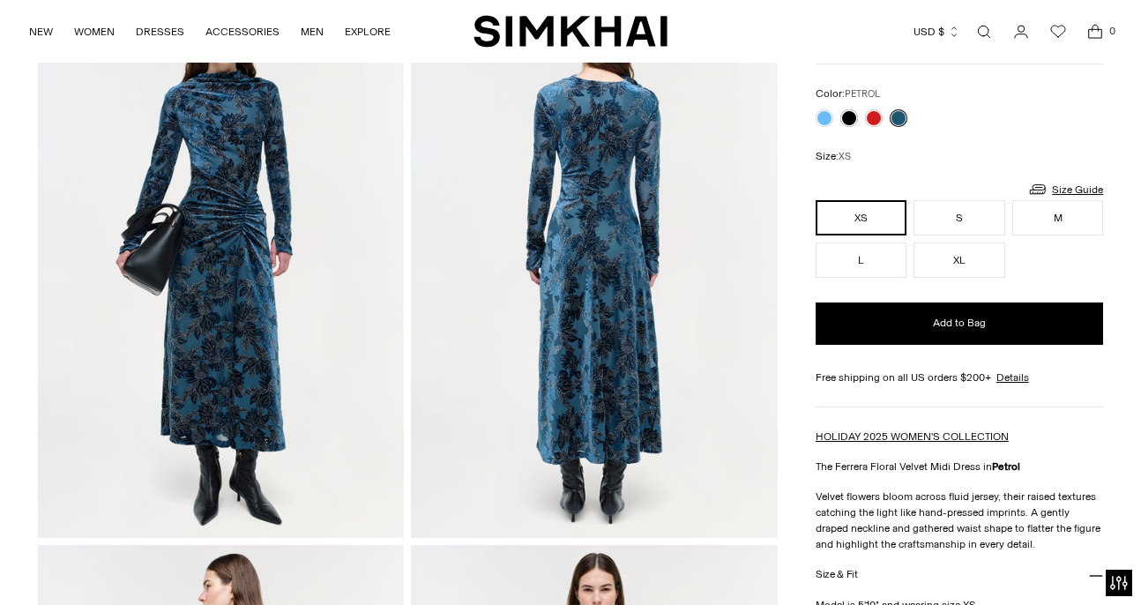
click at [316, 338] on img at bounding box center [221, 263] width 367 height 550
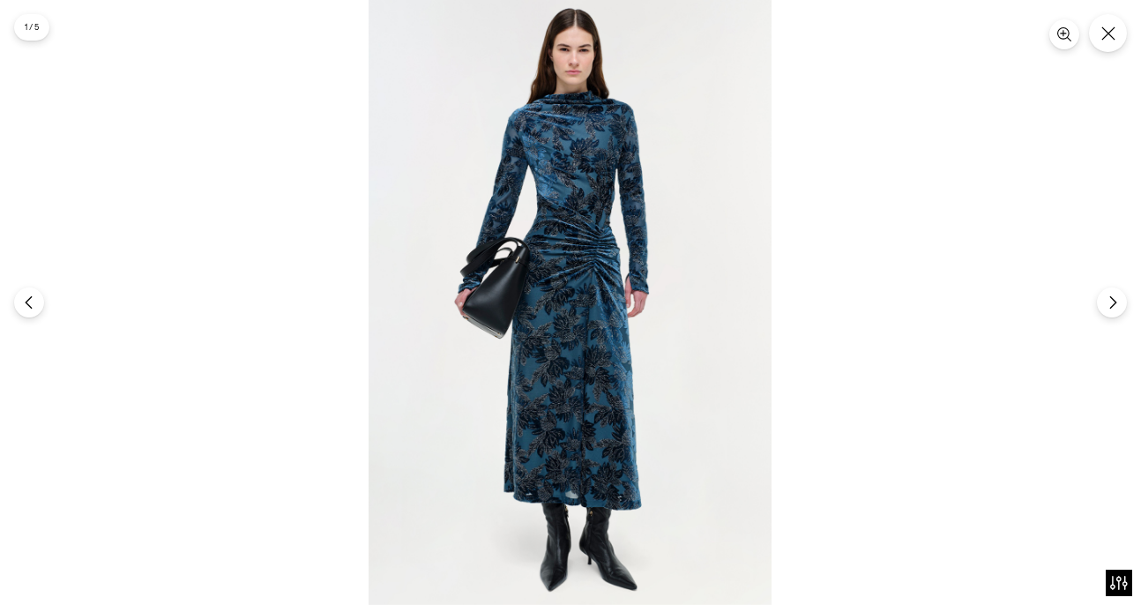
click at [662, 58] on img at bounding box center [569, 302] width 403 height 605
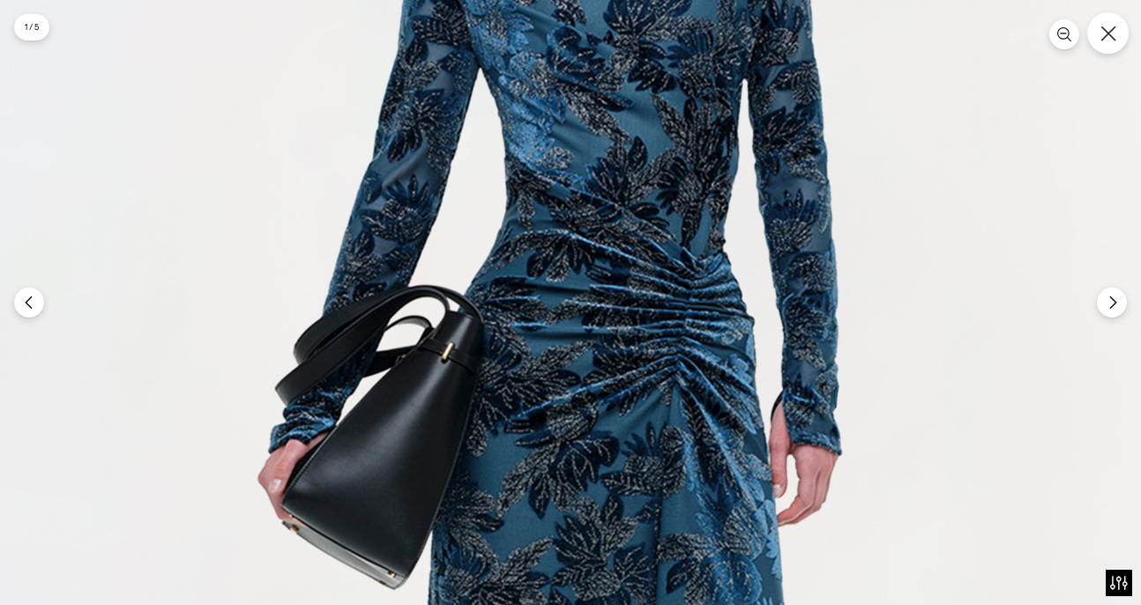
click at [1107, 27] on icon "Close" at bounding box center [1108, 34] width 16 height 16
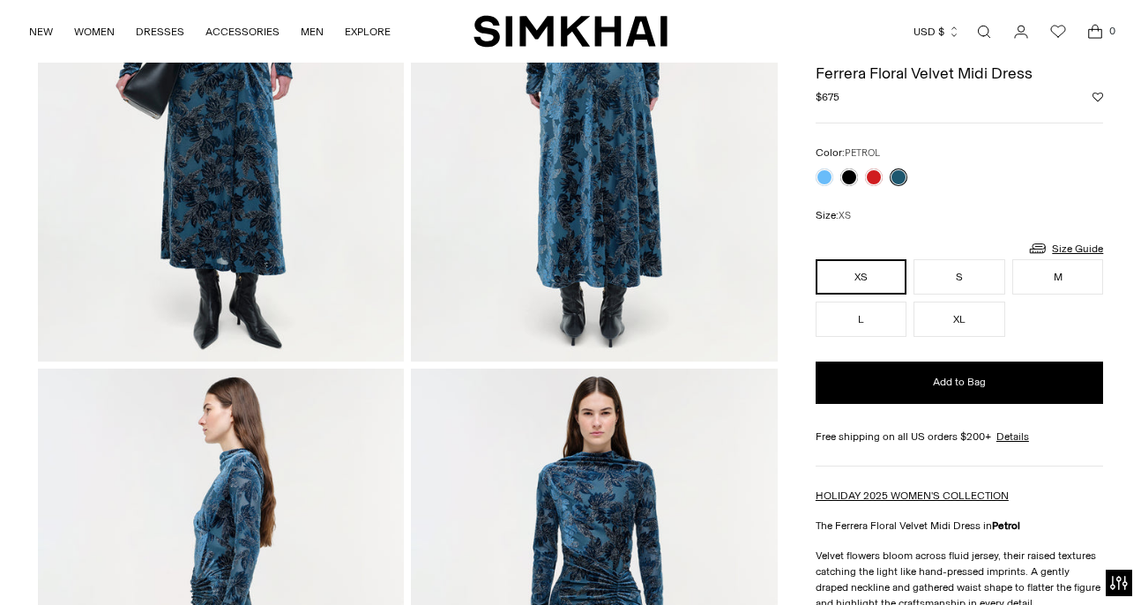
scroll to position [0, 0]
